Goal: Task Accomplishment & Management: Use online tool/utility

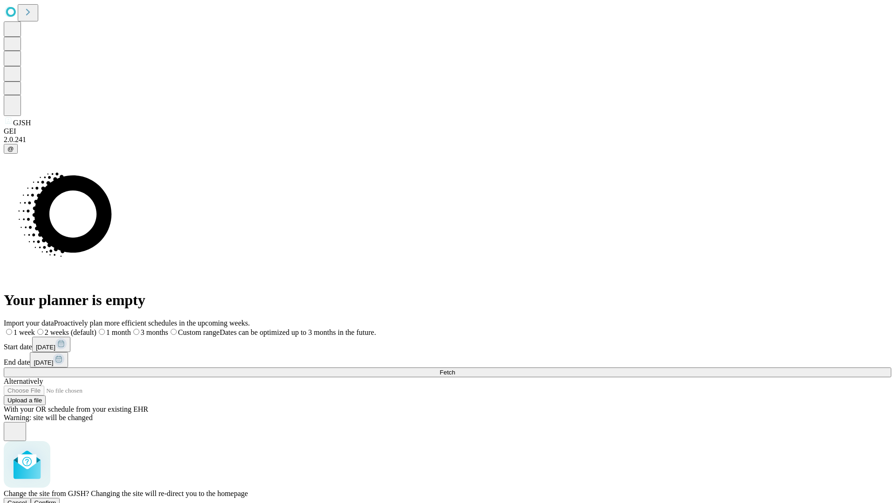
click at [56, 500] on span "Confirm" at bounding box center [45, 503] width 22 height 7
click at [113, 329] on label "1 month" at bounding box center [98, 333] width 28 height 8
click at [455, 369] on span "Fetch" at bounding box center [447, 372] width 15 height 7
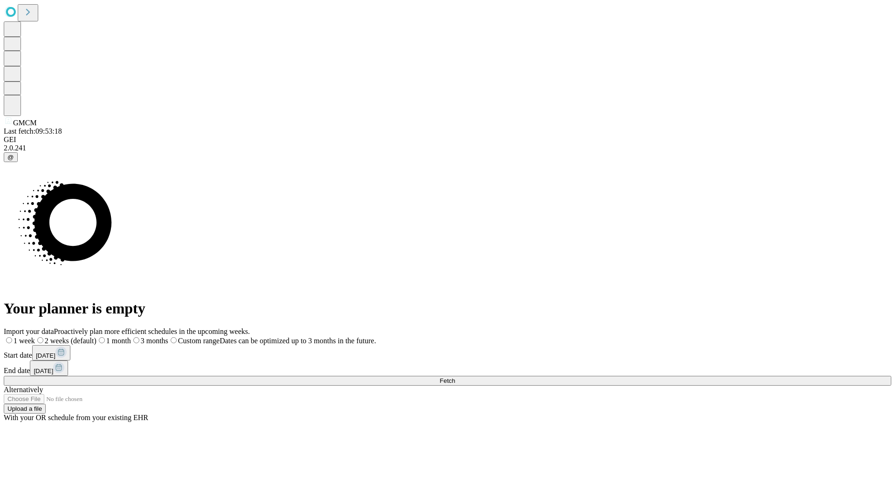
click at [131, 337] on label "1 month" at bounding box center [113, 341] width 34 height 8
click at [455, 378] on span "Fetch" at bounding box center [447, 381] width 15 height 7
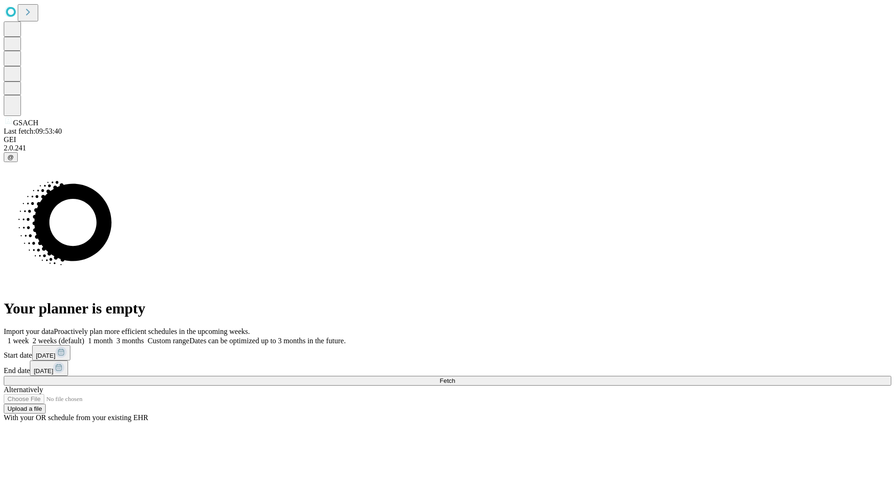
click at [455, 378] on span "Fetch" at bounding box center [447, 381] width 15 height 7
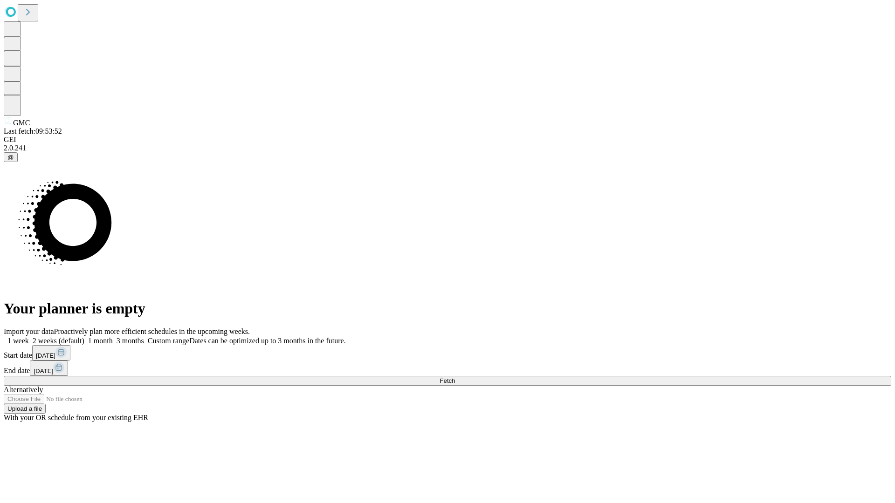
click at [113, 337] on label "1 month" at bounding box center [98, 341] width 28 height 8
click at [455, 378] on span "Fetch" at bounding box center [447, 381] width 15 height 7
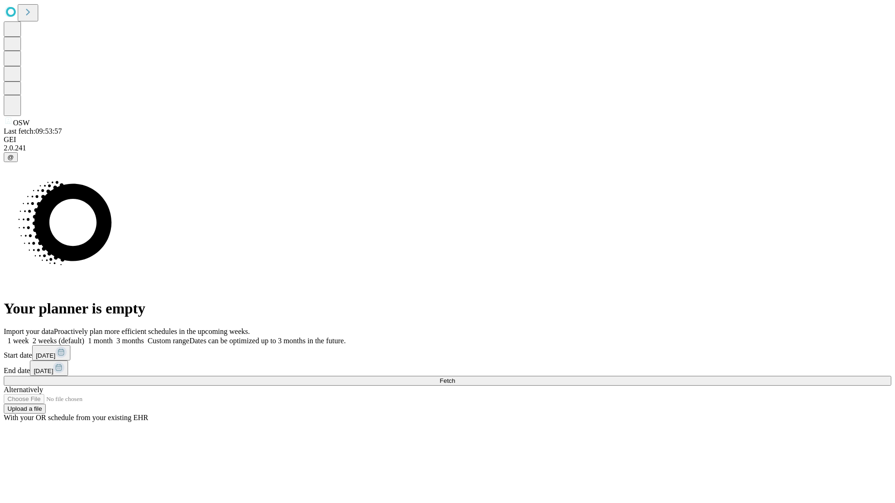
click at [113, 337] on label "1 month" at bounding box center [98, 341] width 28 height 8
click at [455, 378] on span "Fetch" at bounding box center [447, 381] width 15 height 7
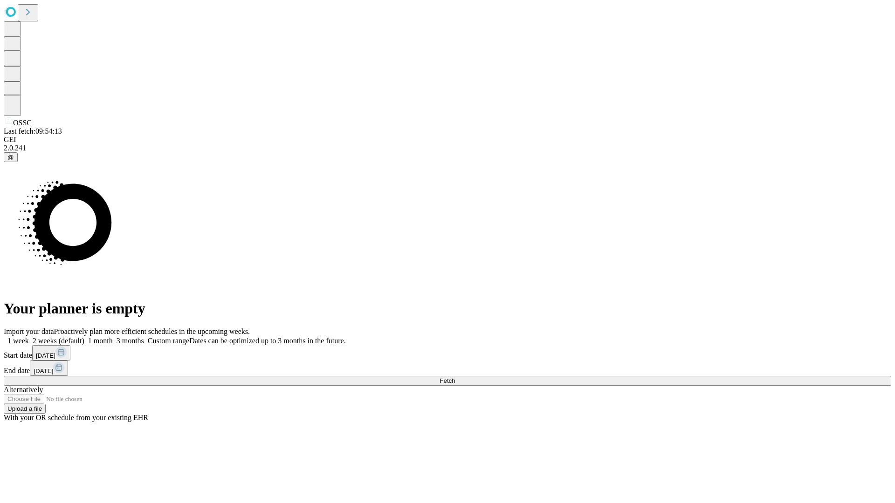
click at [455, 378] on span "Fetch" at bounding box center [447, 381] width 15 height 7
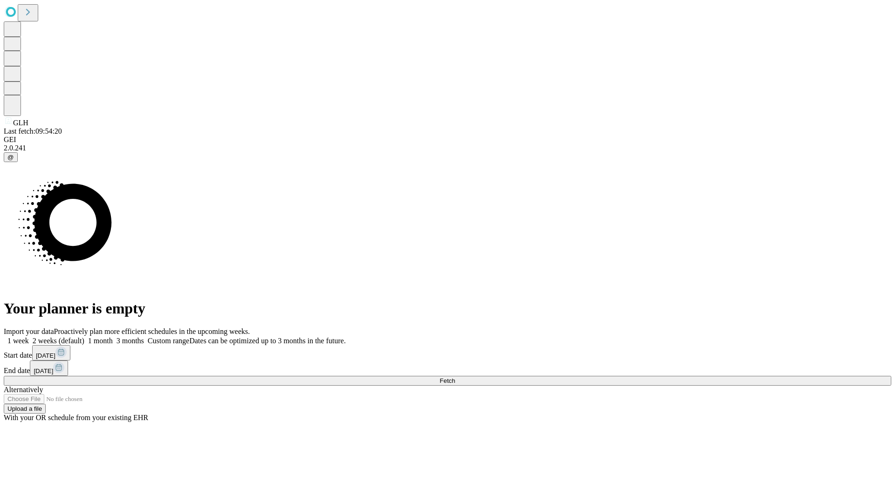
click at [113, 337] on label "1 month" at bounding box center [98, 341] width 28 height 8
click at [455, 378] on span "Fetch" at bounding box center [447, 381] width 15 height 7
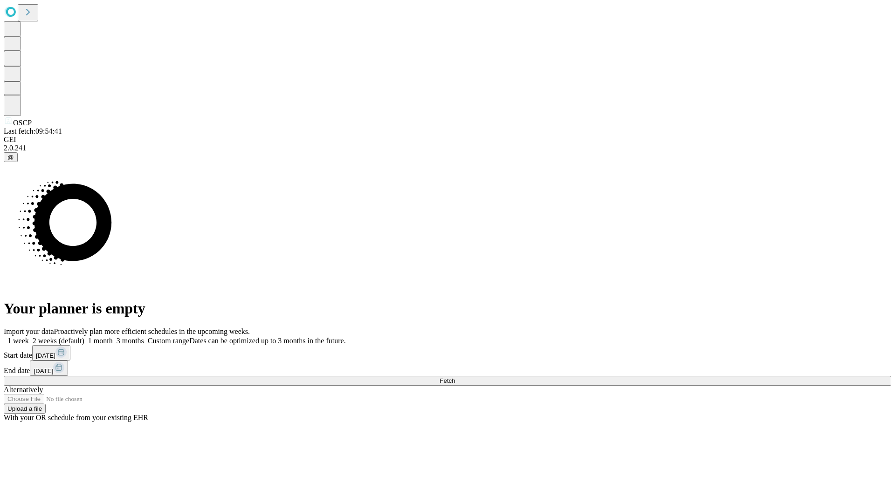
click at [455, 378] on span "Fetch" at bounding box center [447, 381] width 15 height 7
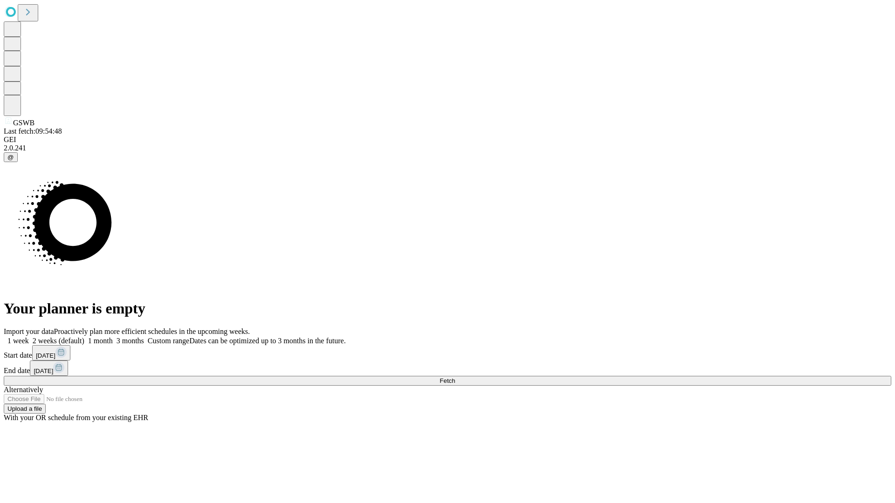
click at [455, 378] on span "Fetch" at bounding box center [447, 381] width 15 height 7
